Goal: Information Seeking & Learning: Learn about a topic

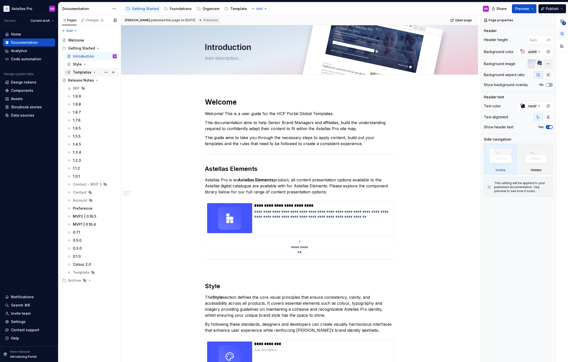
click at [86, 72] on div "Templates" at bounding box center [82, 72] width 19 height 5
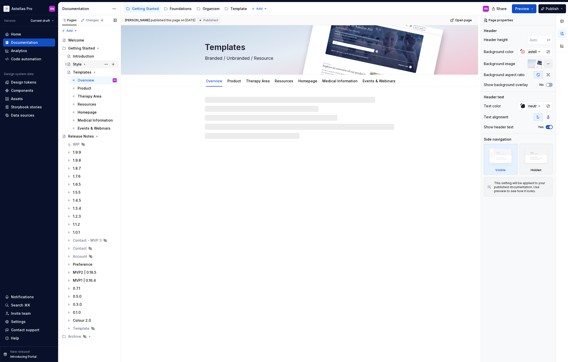
click at [84, 66] on icon "Page tree" at bounding box center [85, 64] width 4 height 4
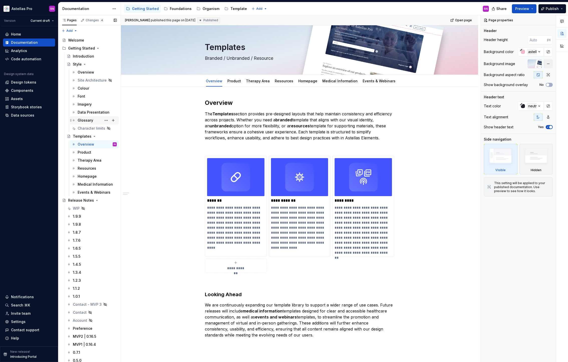
click at [90, 119] on div "Glossary" at bounding box center [86, 120] width 16 height 5
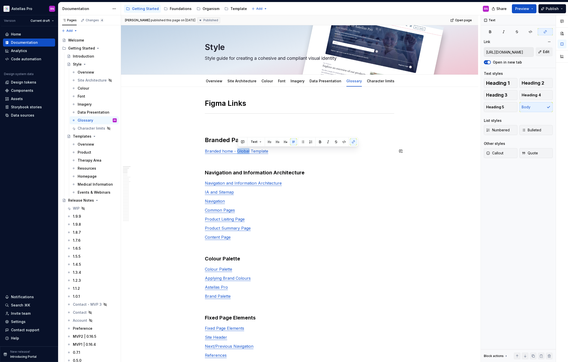
click at [215, 123] on p at bounding box center [299, 124] width 189 height 6
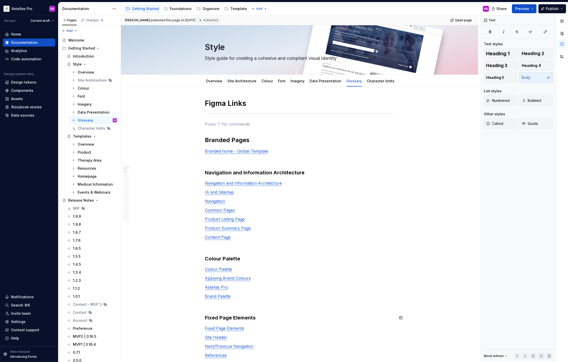
scroll to position [50, 0]
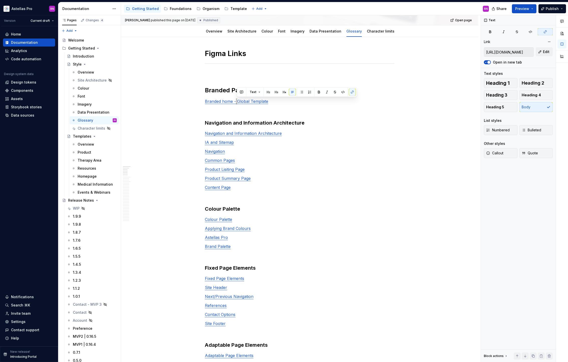
type textarea "*"
